Goal: Task Accomplishment & Management: Use online tool/utility

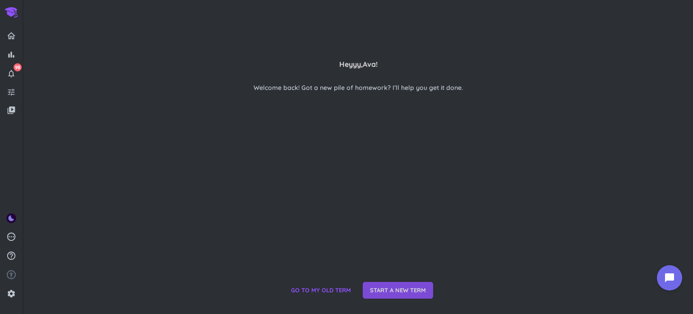
click at [386, 291] on span "START A NEW TERM" at bounding box center [398, 290] width 56 height 9
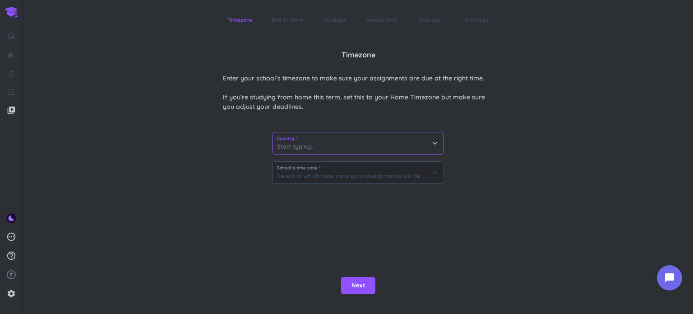
click at [302, 142] on input at bounding box center [358, 143] width 171 height 22
type input "united"
